Goal: Find specific page/section: Find specific page/section

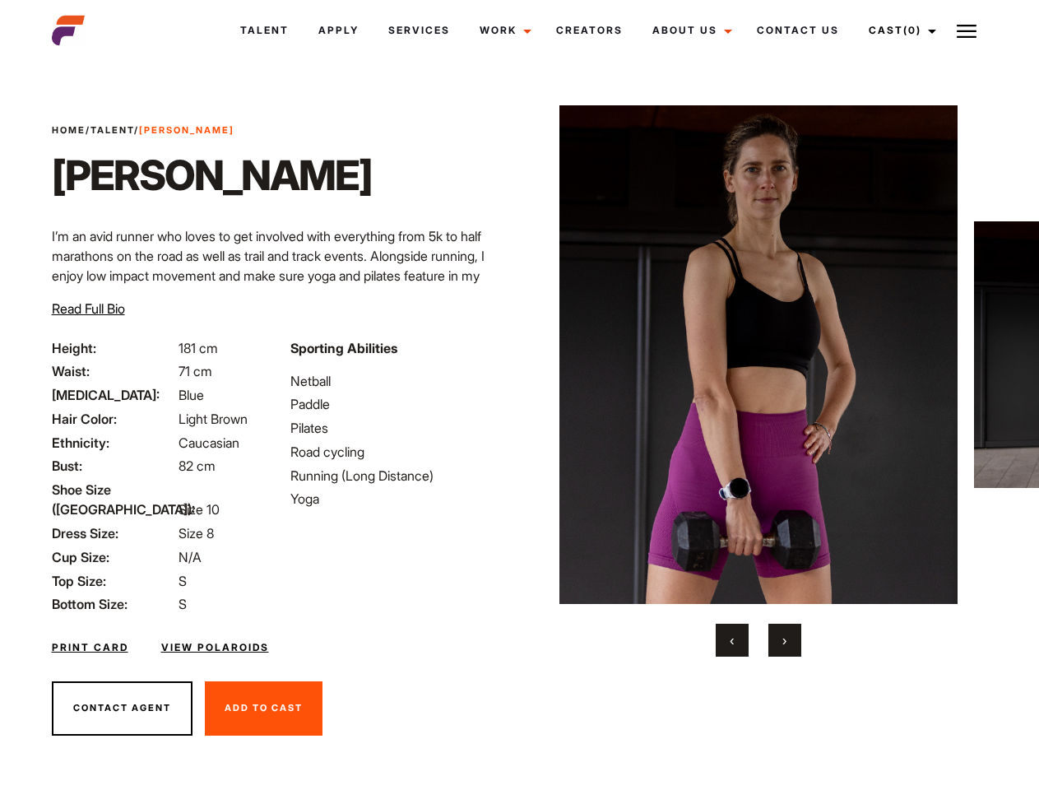
click at [898, 30] on link "Cast (0)" at bounding box center [900, 30] width 92 height 44
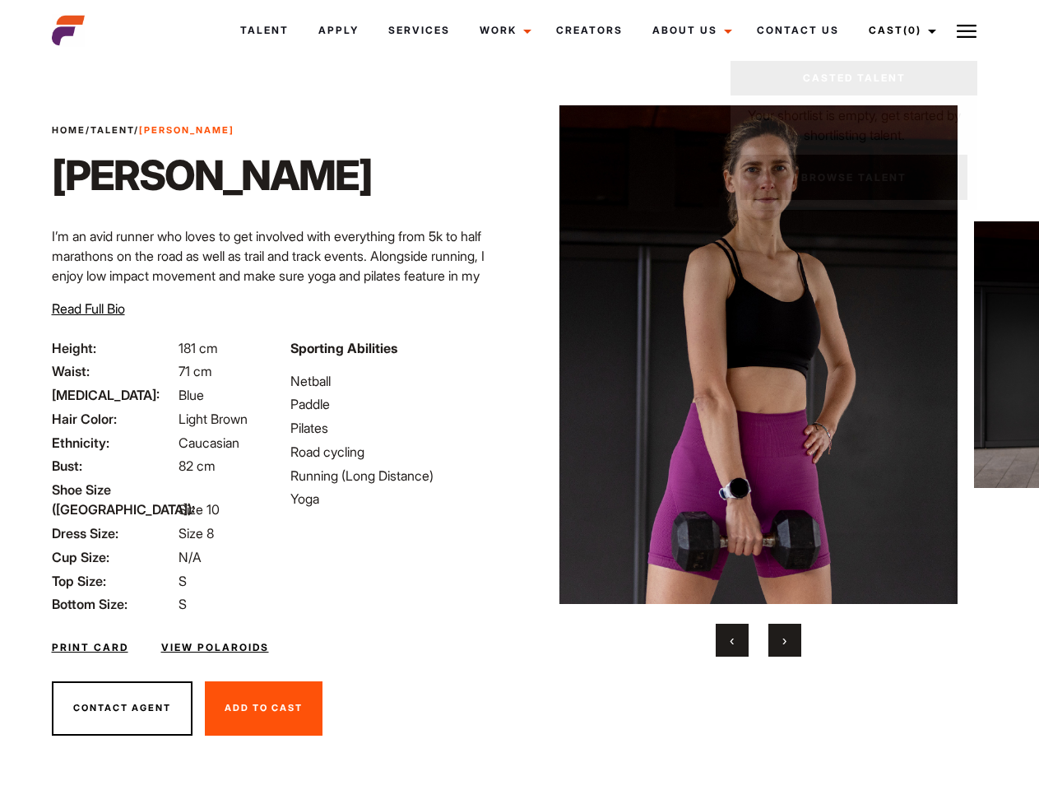
click at [966, 30] on img at bounding box center [967, 31] width 20 height 20
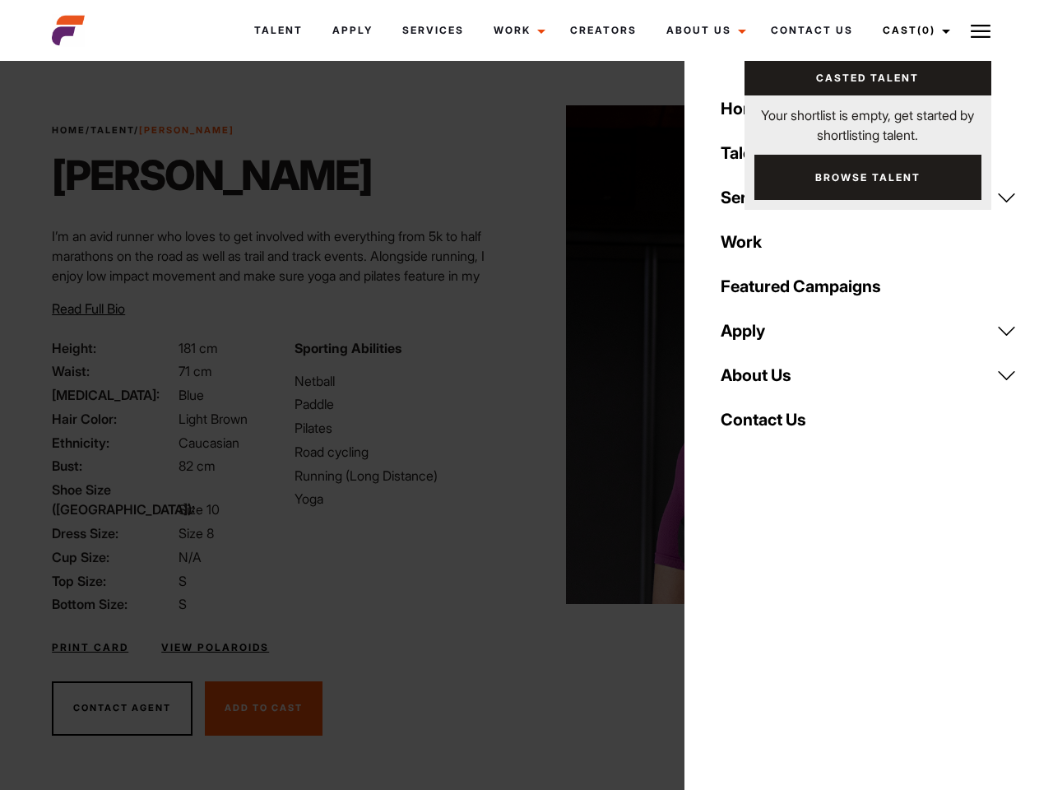
click at [758, 381] on img at bounding box center [765, 354] width 399 height 498
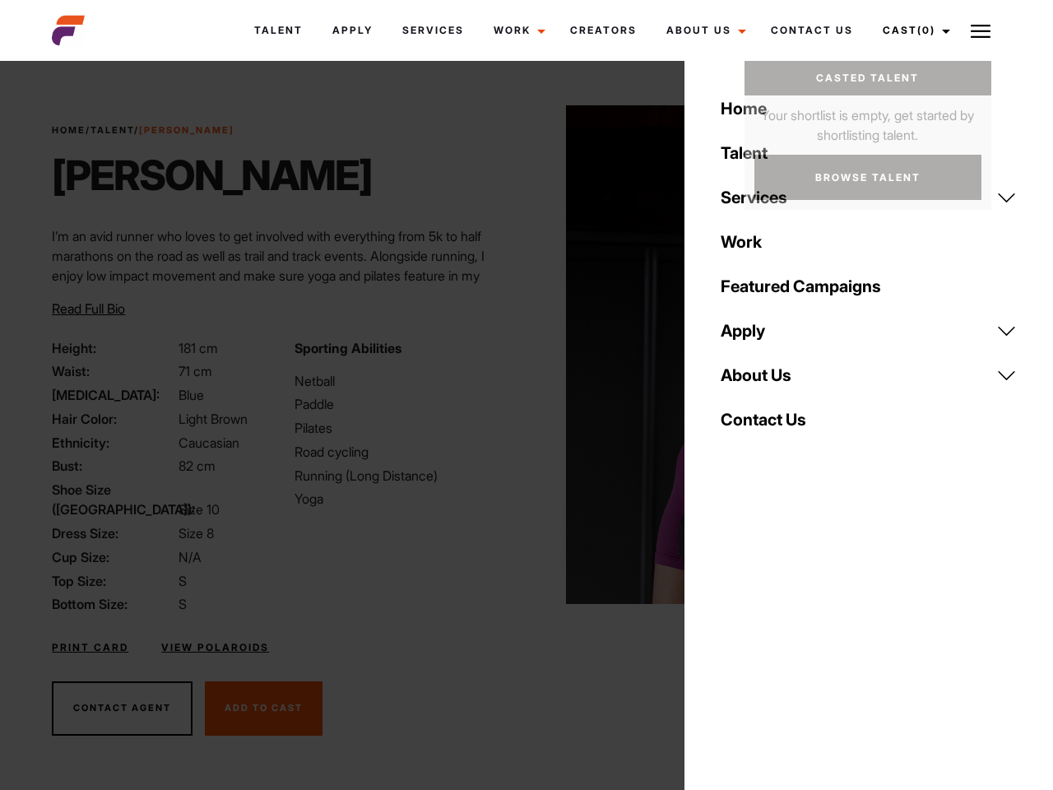
click at [519, 355] on div "Sporting Abilities Netball Paddle Pilates Road cycling Running (Long Distance) …" at bounding box center [406, 476] width 242 height 276
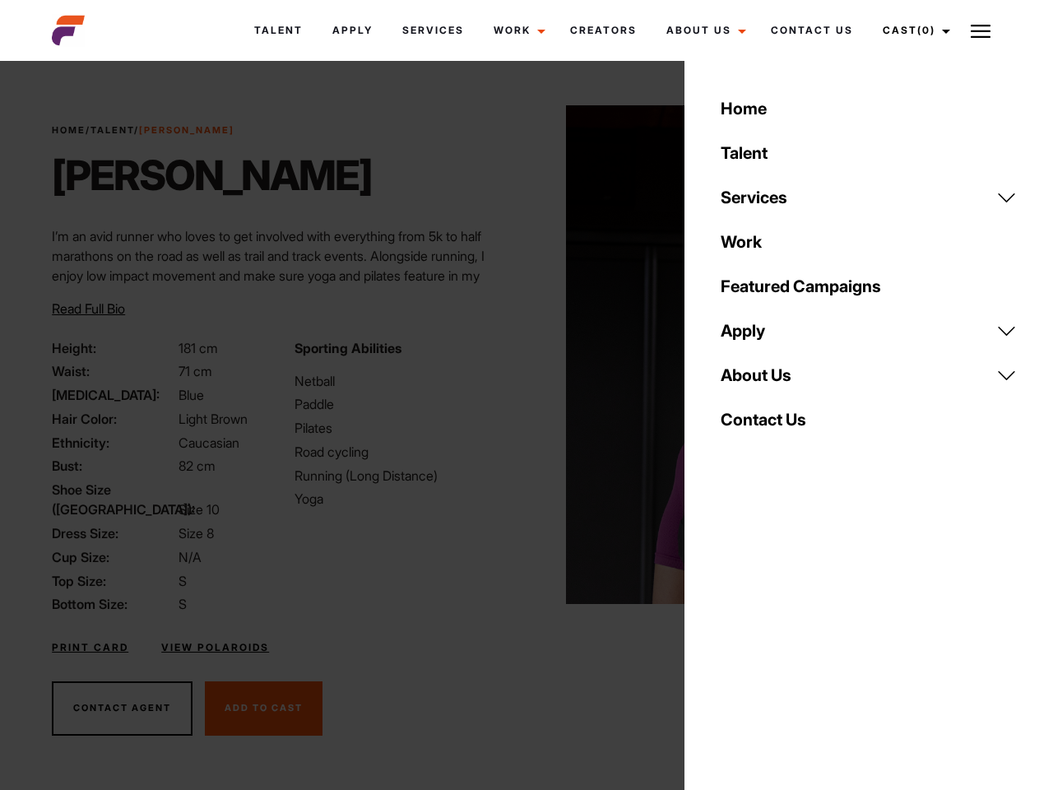
click at [732, 640] on div "Home Talent Services Talent Casting Photography Videography Creative Hair and M…" at bounding box center [868, 395] width 369 height 790
click at [785, 640] on div "Home Talent Services Talent Casting Photography Videography Creative Hair and M…" at bounding box center [868, 395] width 369 height 790
